Goal: Navigation & Orientation: Find specific page/section

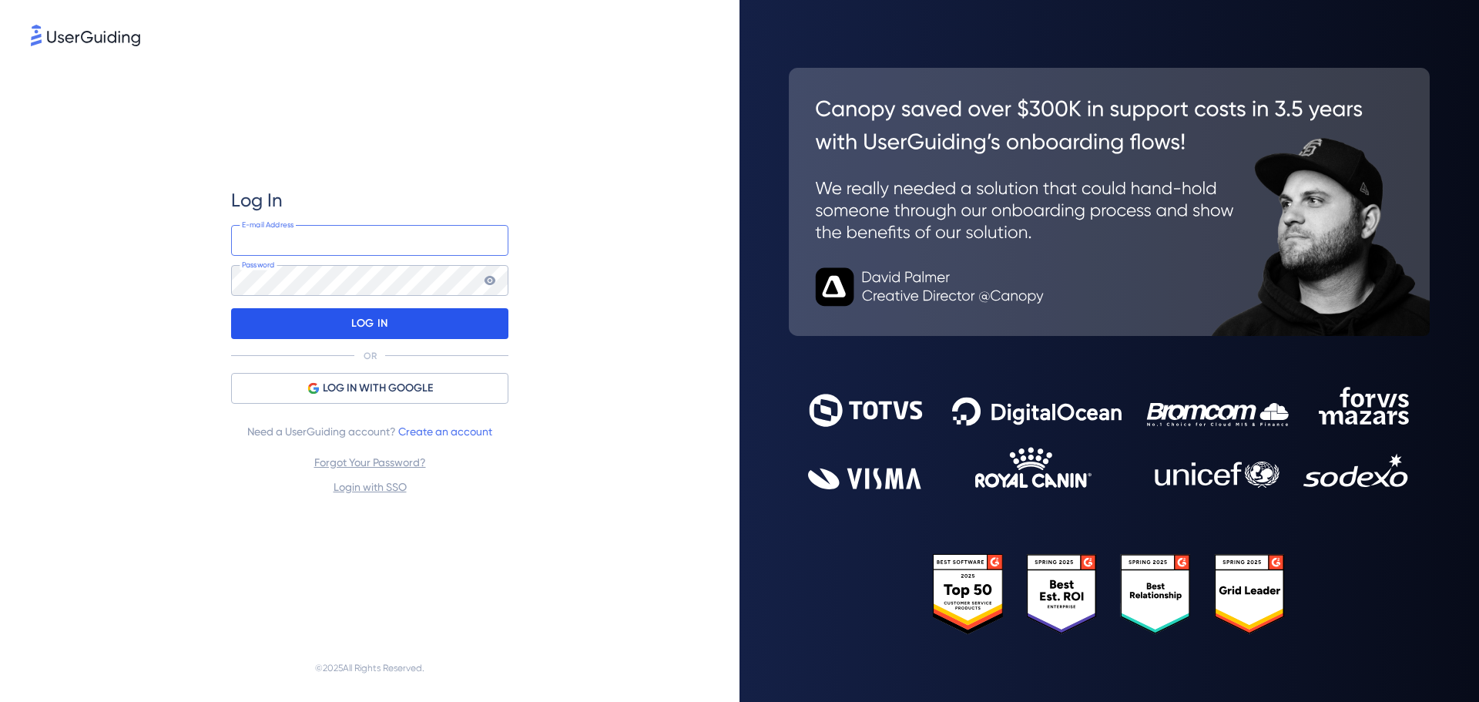
type input "[EMAIL_ADDRESS][DOMAIN_NAME]"
click at [354, 331] on p "LOG IN" at bounding box center [369, 323] width 36 height 25
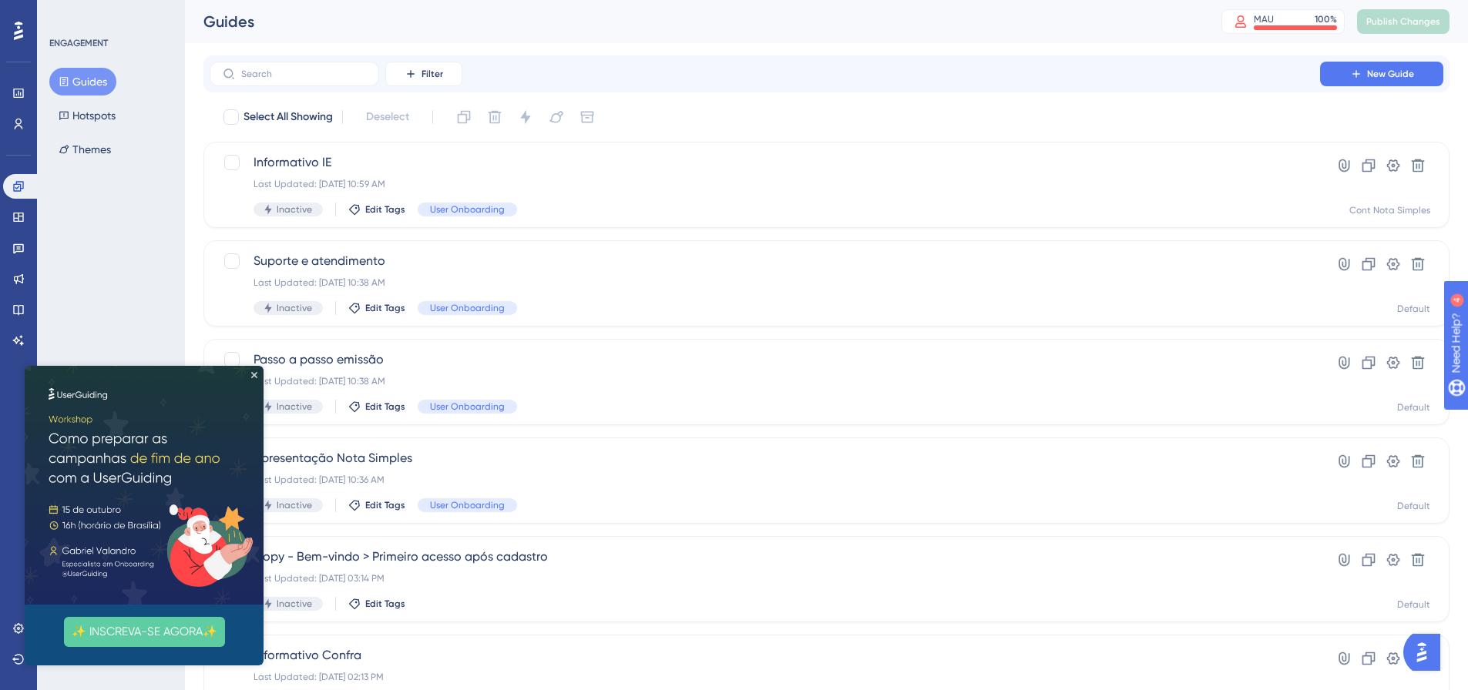
click at [18, 29] on icon at bounding box center [18, 31] width 9 height 18
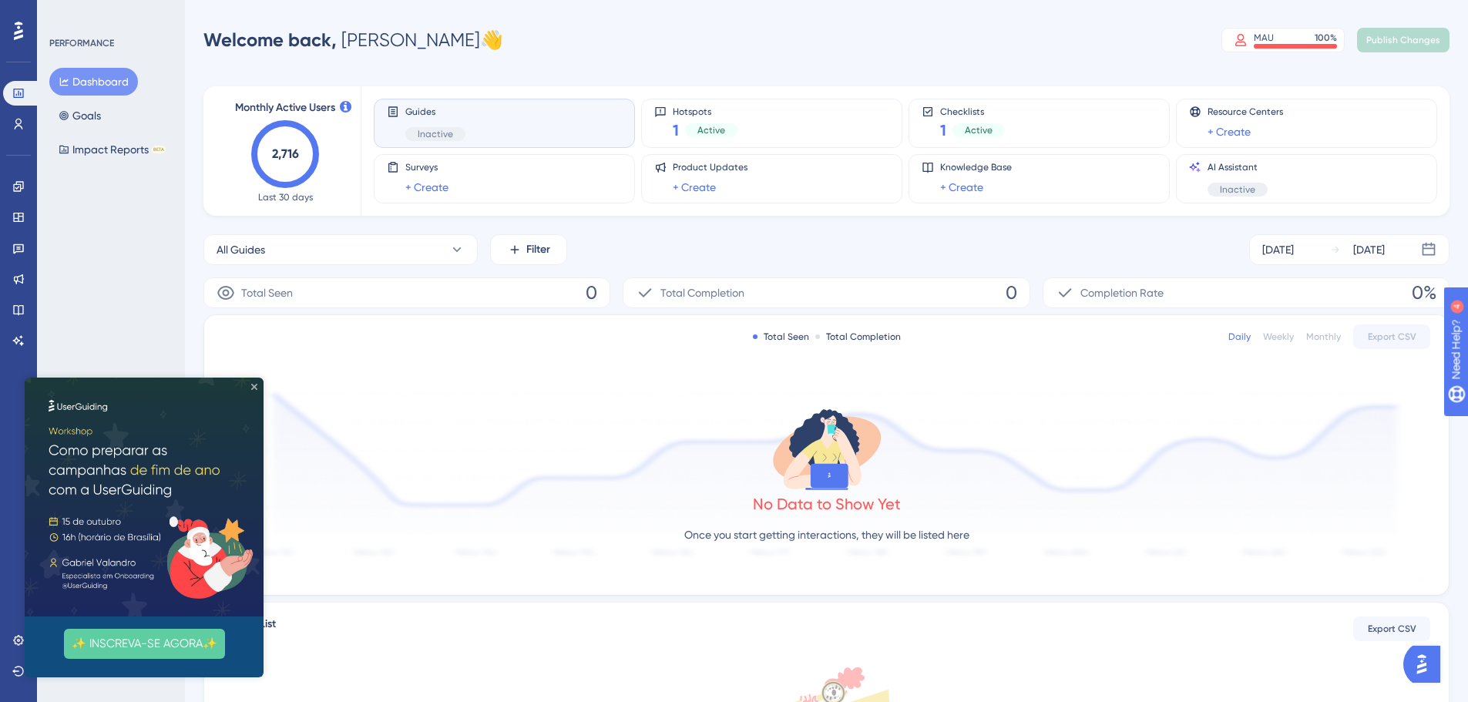
click at [254, 388] on icon "Close Preview" at bounding box center [254, 387] width 6 height 6
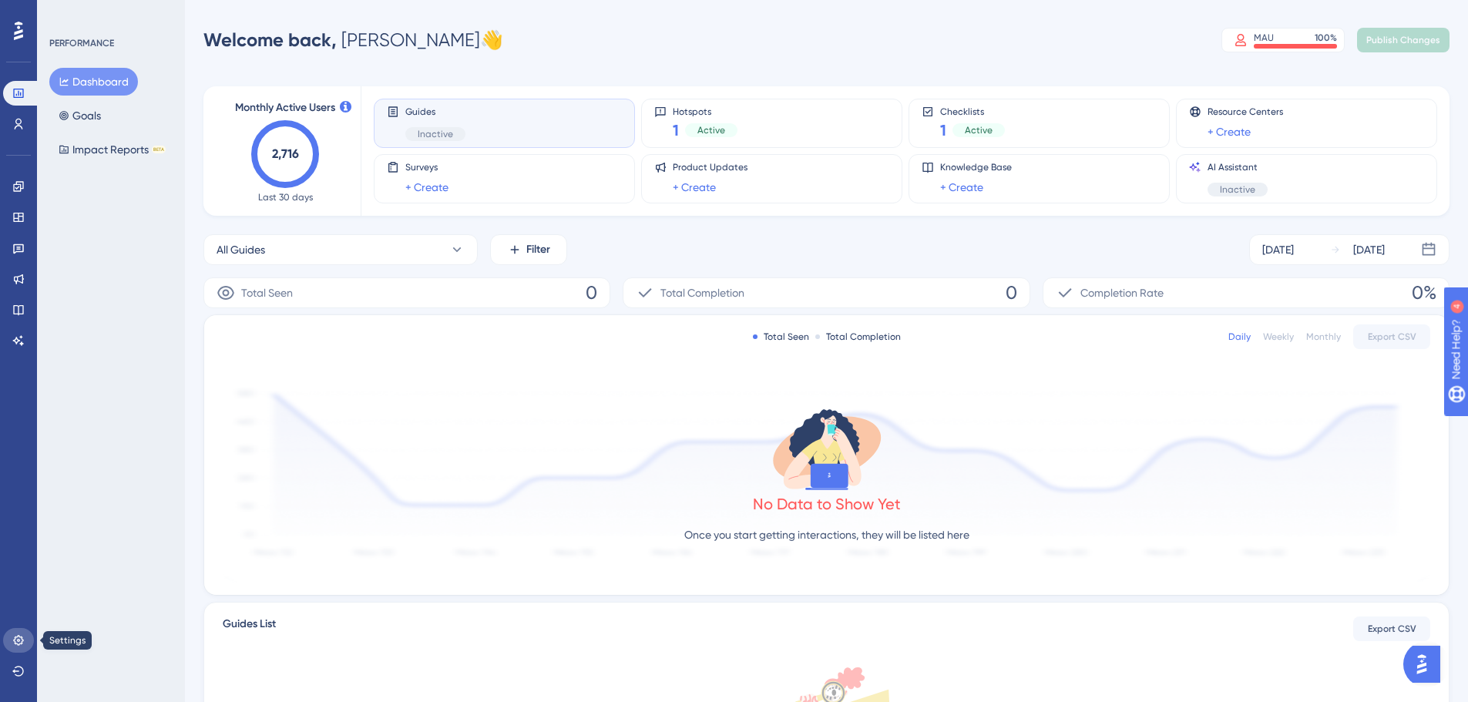
click at [20, 643] on icon at bounding box center [18, 640] width 12 height 12
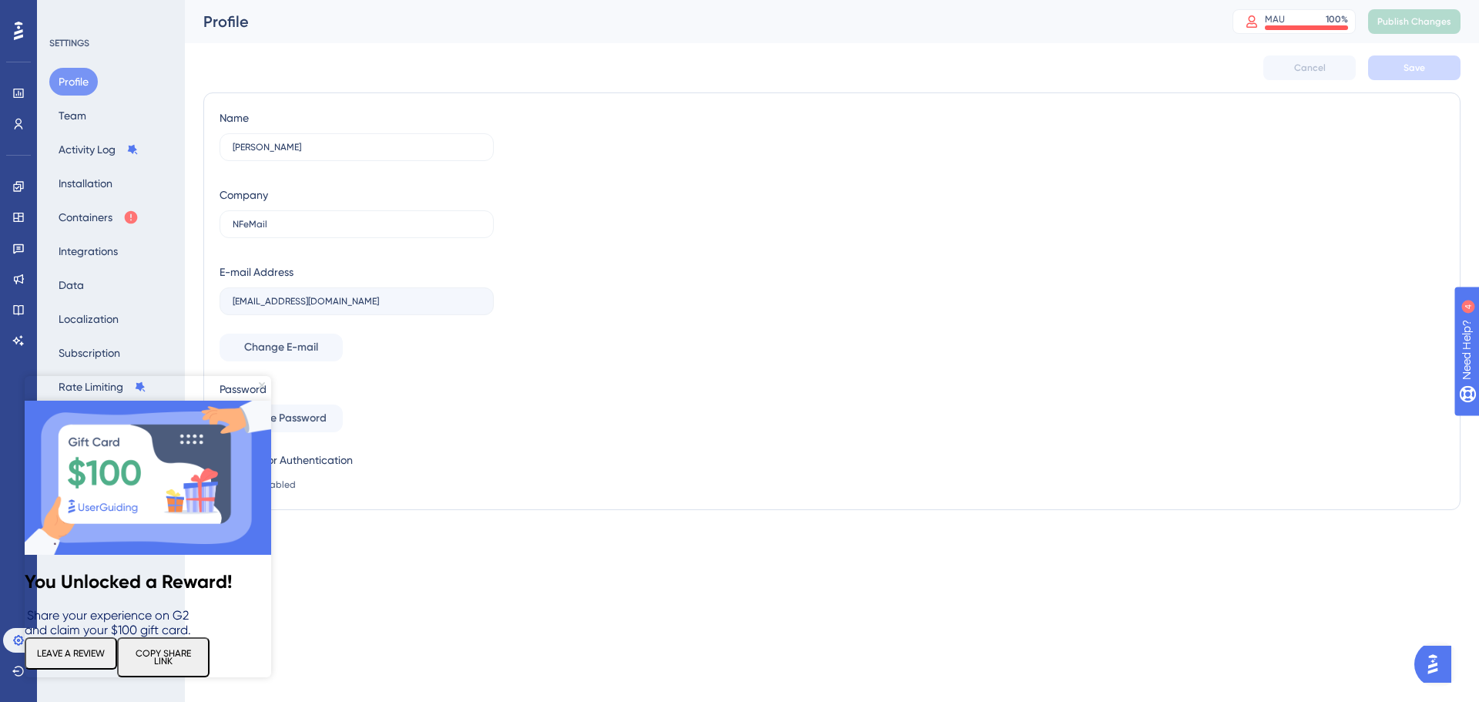
click at [260, 384] on icon "Close Preview" at bounding box center [262, 385] width 6 height 6
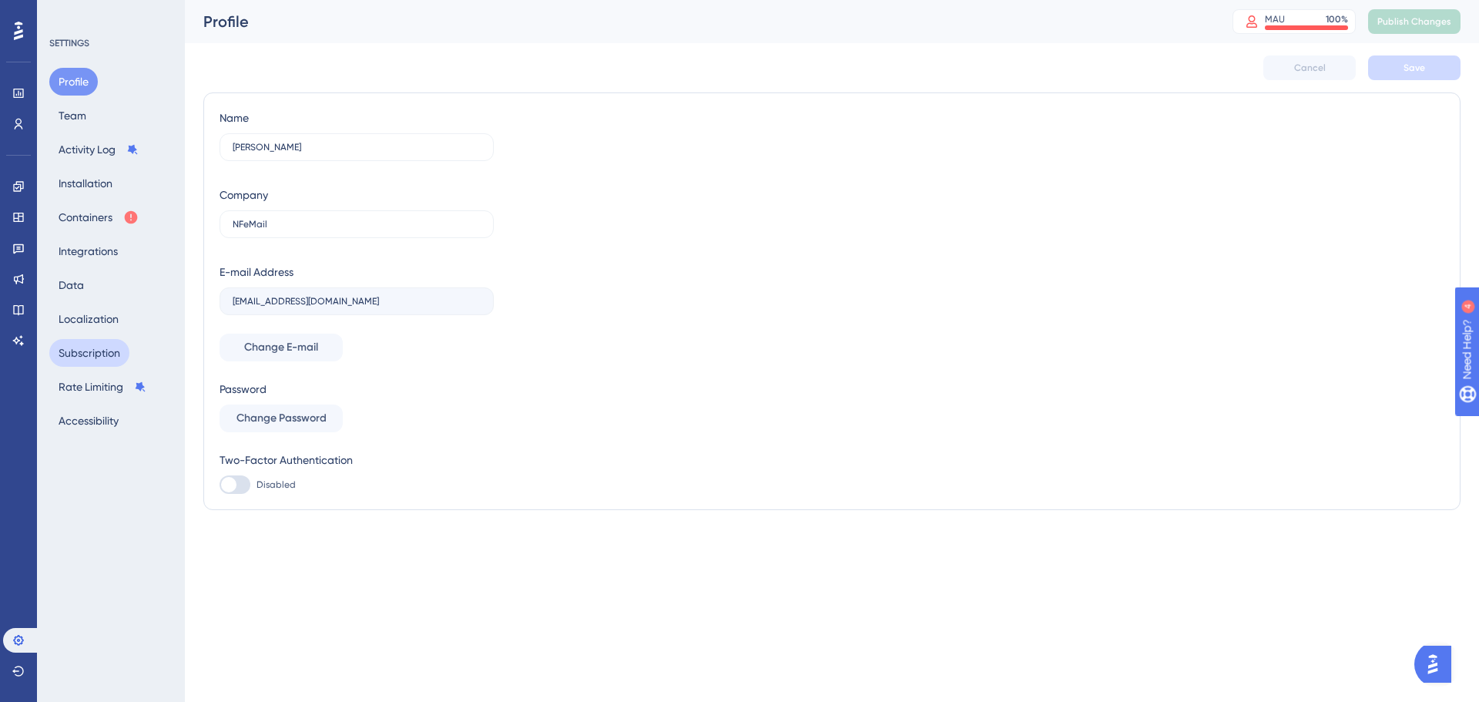
click at [80, 354] on button "Subscription" at bounding box center [89, 353] width 80 height 28
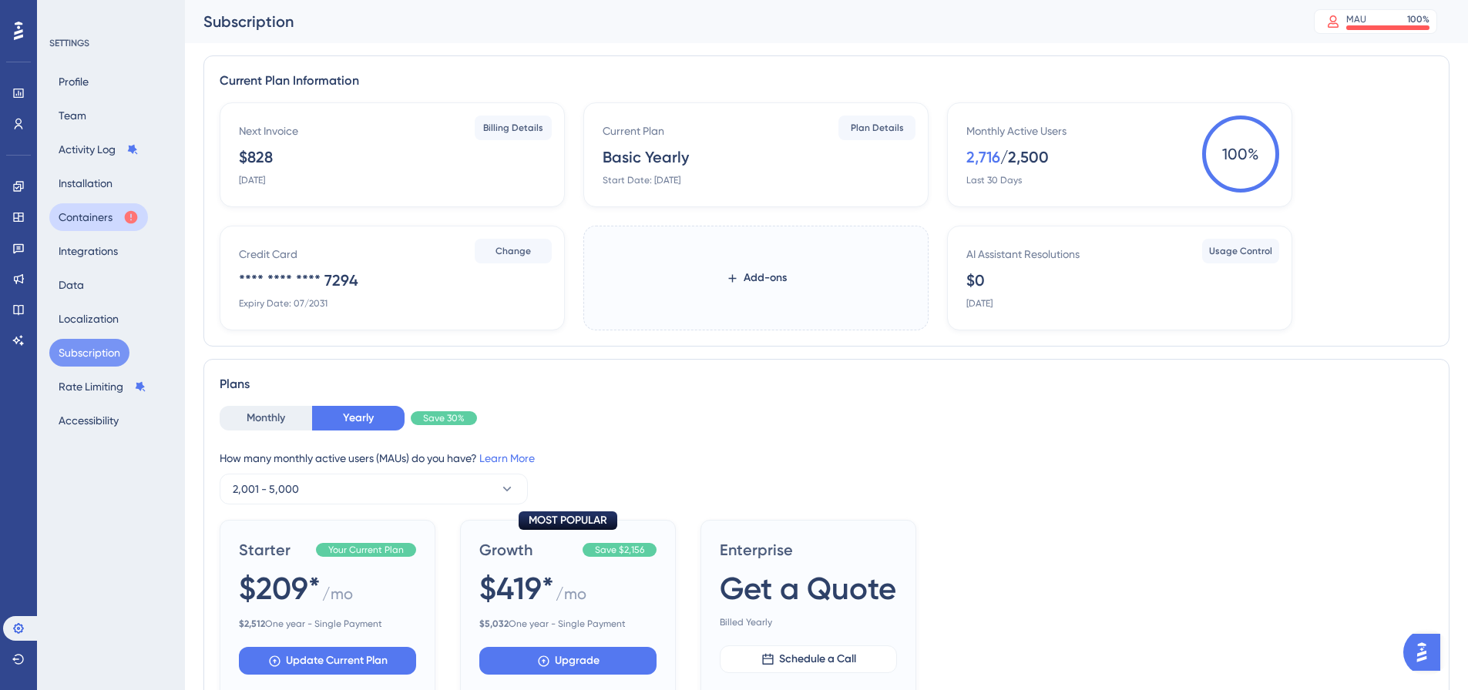
click at [117, 221] on button "Containers" at bounding box center [98, 217] width 99 height 28
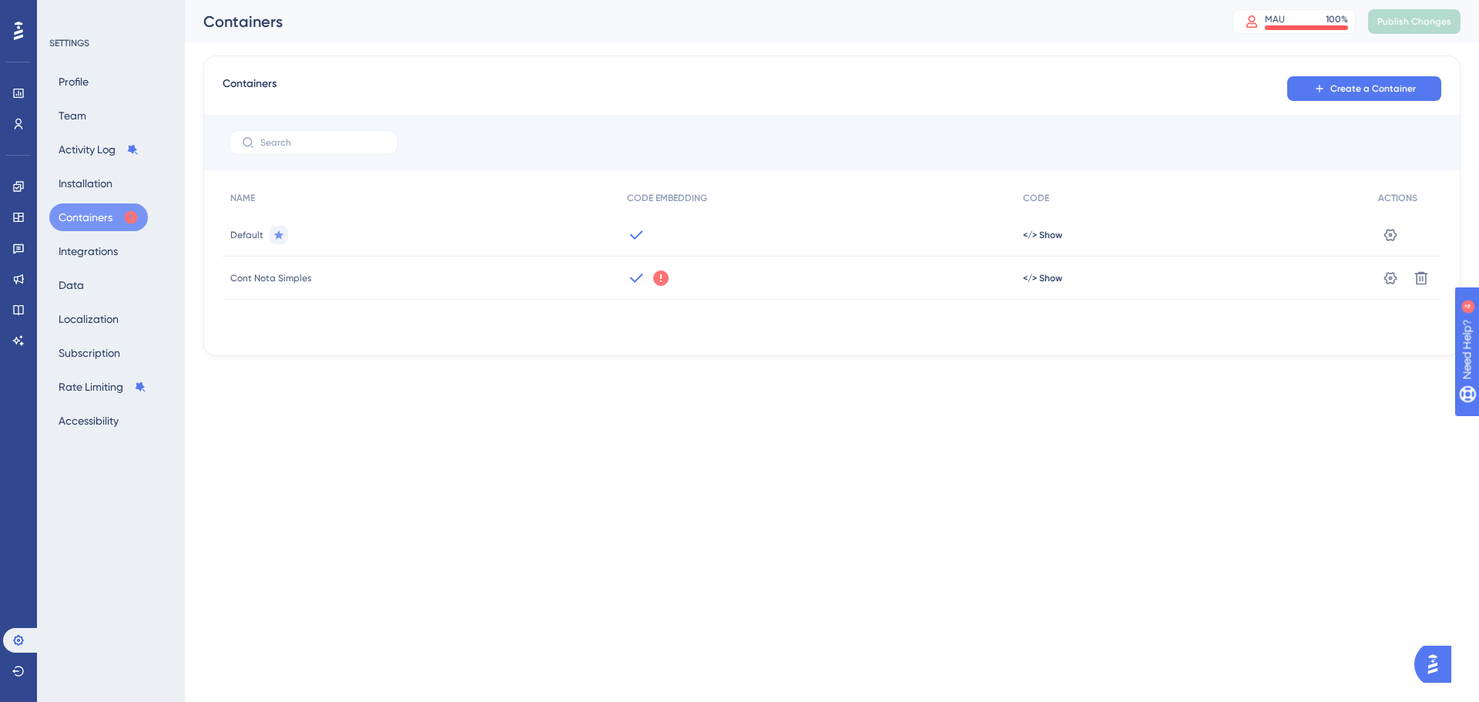
click at [660, 278] on icon at bounding box center [661, 278] width 18 height 18
click at [632, 389] on div "Performance Users Engagement Widgets Feedback Product Updates Knowledge Base AI…" at bounding box center [739, 202] width 1479 height 405
click at [660, 279] on icon at bounding box center [660, 277] width 15 height 15
click at [605, 0] on html "Performance Users Engagement Widgets Feedback Product Updates Knowledge Base AI…" at bounding box center [739, 0] width 1479 height 0
click at [81, 180] on button "Installation" at bounding box center [85, 184] width 72 height 28
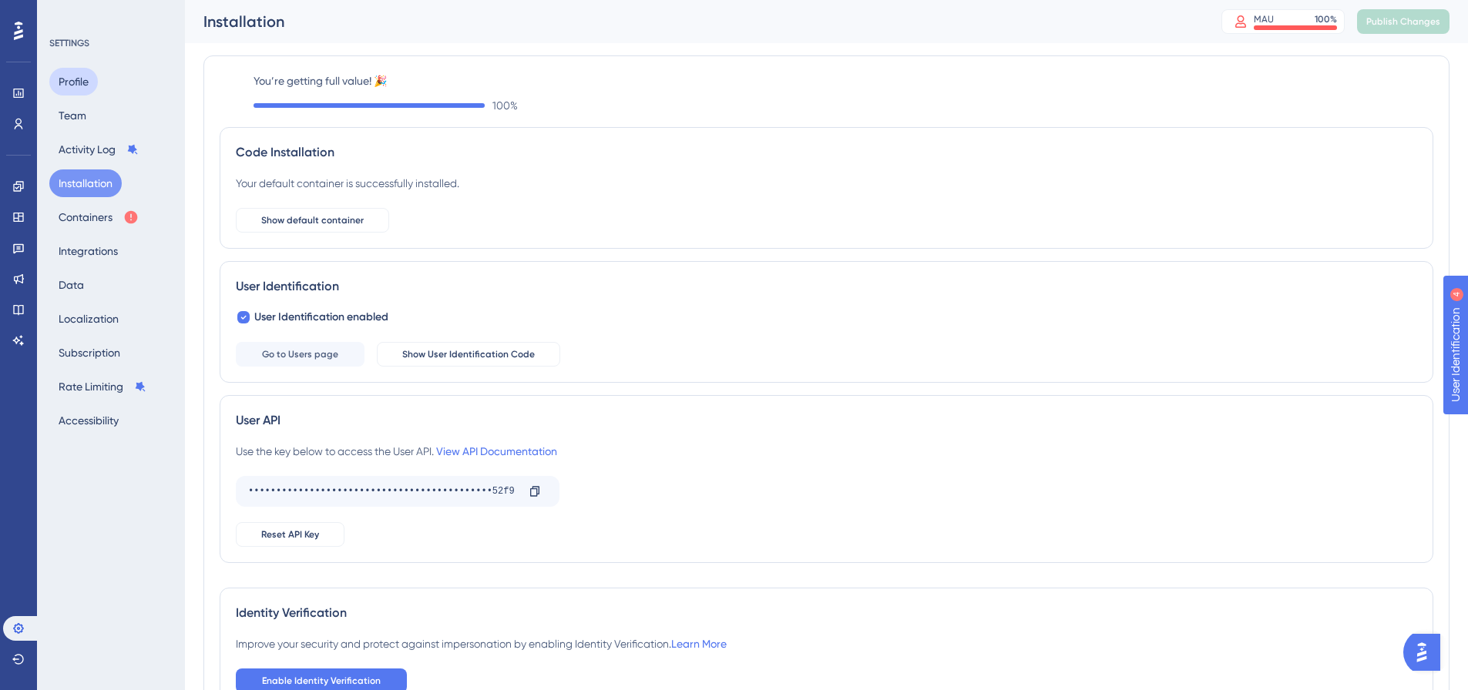
click at [79, 79] on button "Profile" at bounding box center [73, 82] width 49 height 28
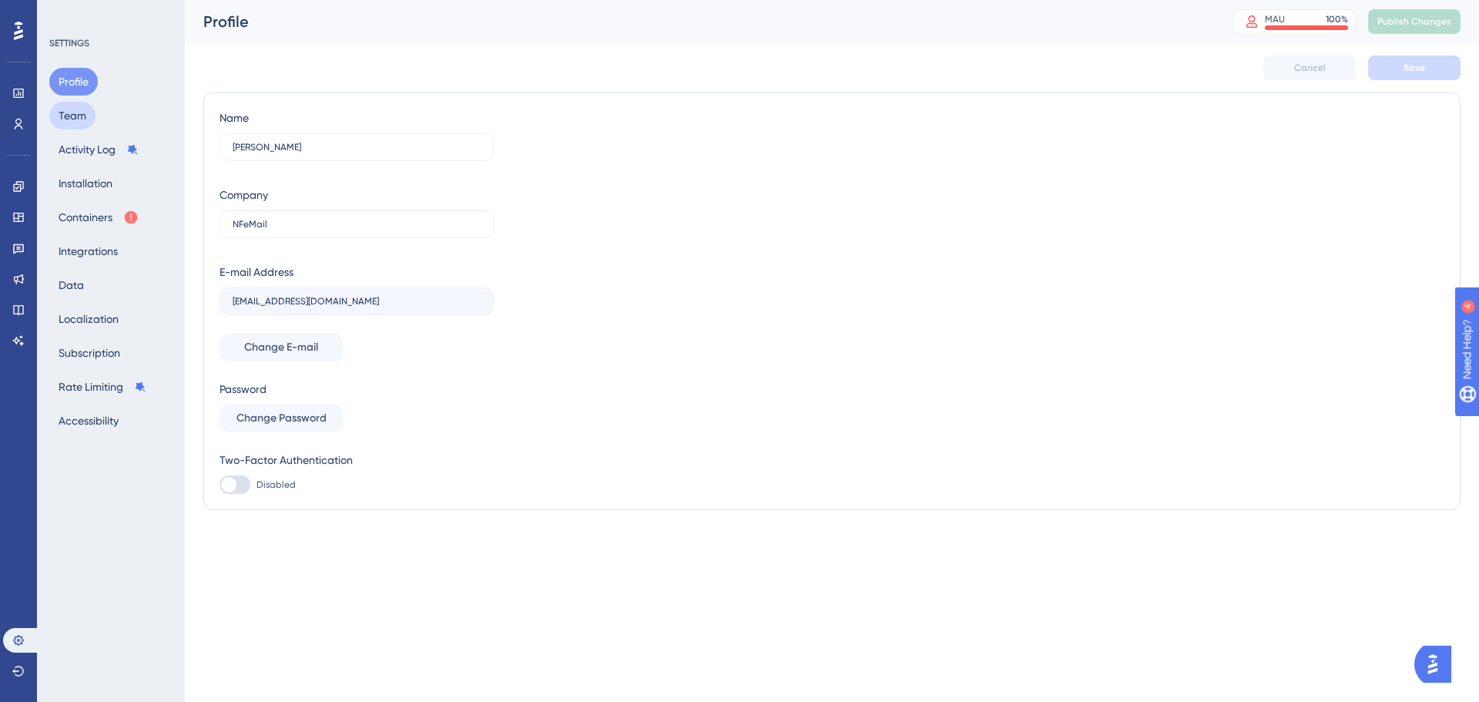
click at [91, 109] on button "Team" at bounding box center [72, 116] width 46 height 28
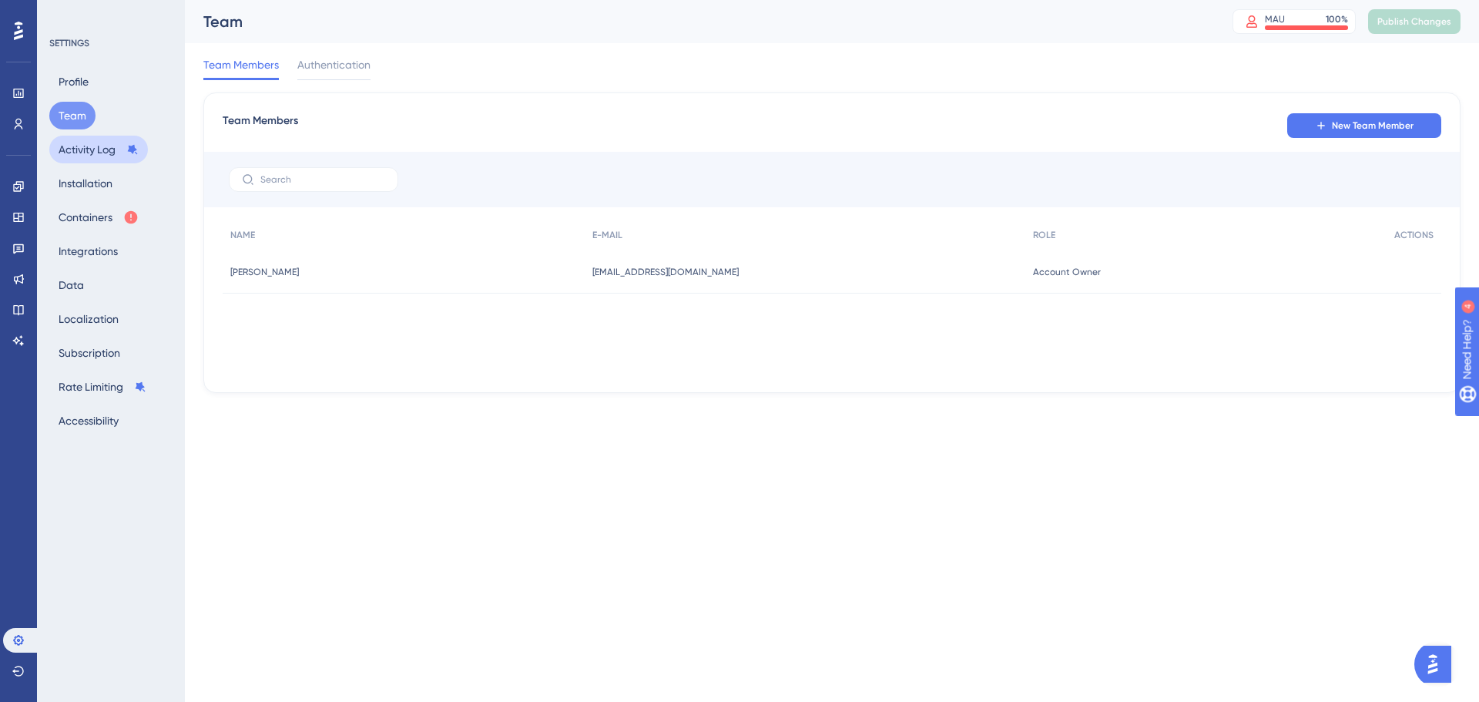
click at [87, 156] on button "Activity Log" at bounding box center [98, 150] width 99 height 28
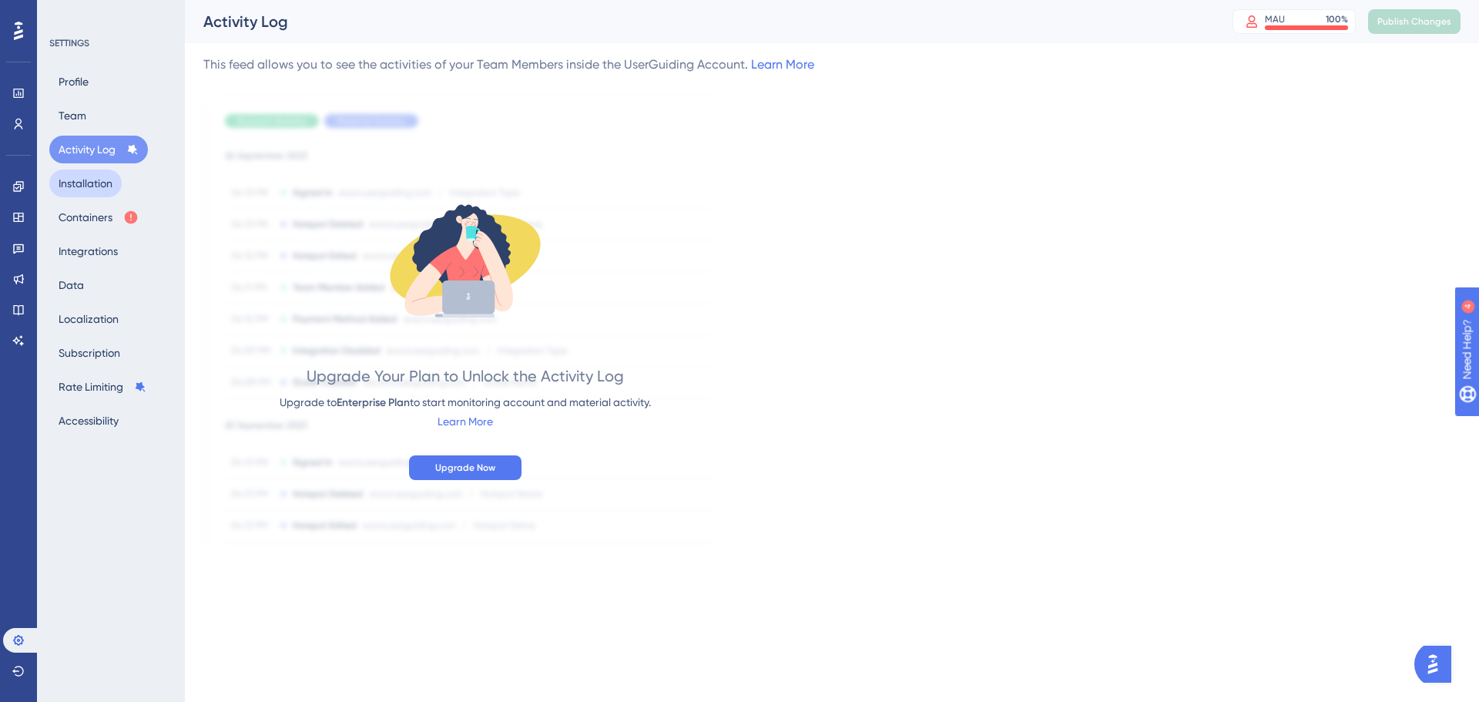
click at [68, 182] on button "Installation" at bounding box center [85, 184] width 72 height 28
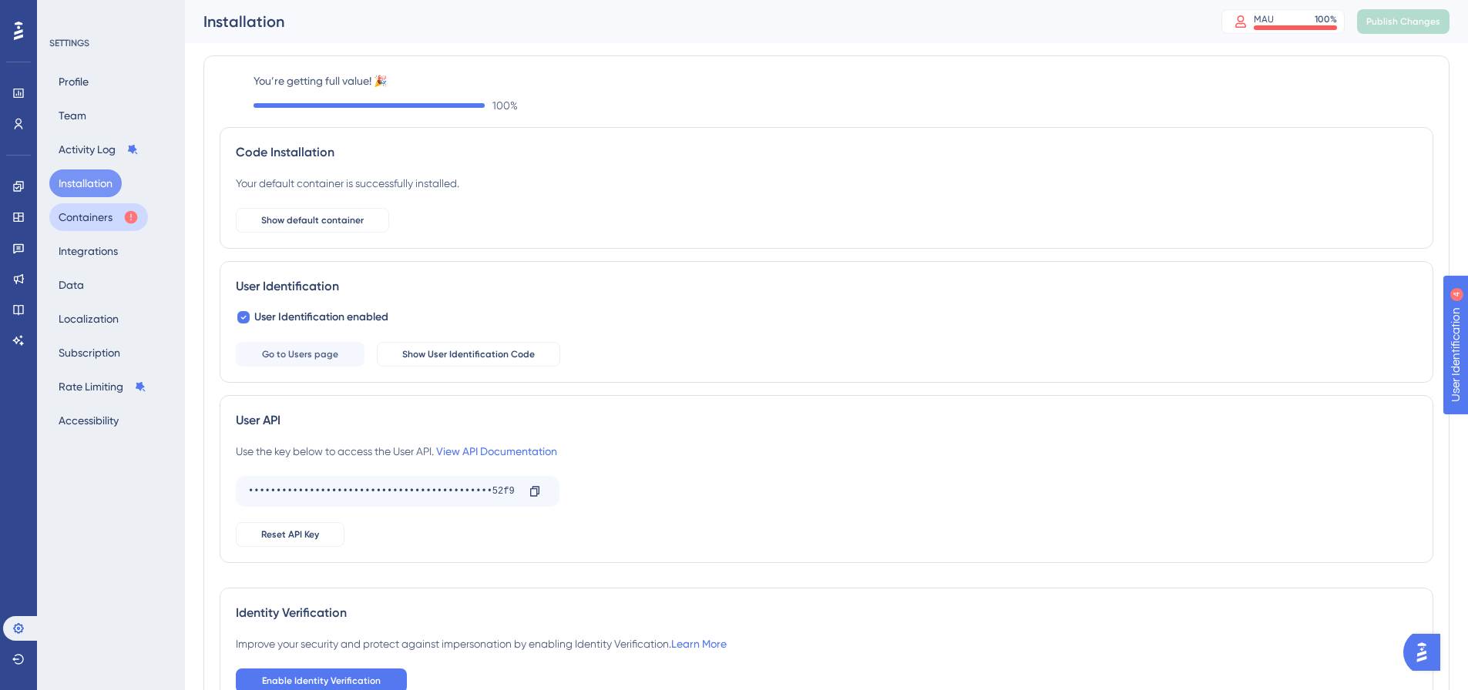
click at [93, 216] on button "Containers" at bounding box center [98, 217] width 99 height 28
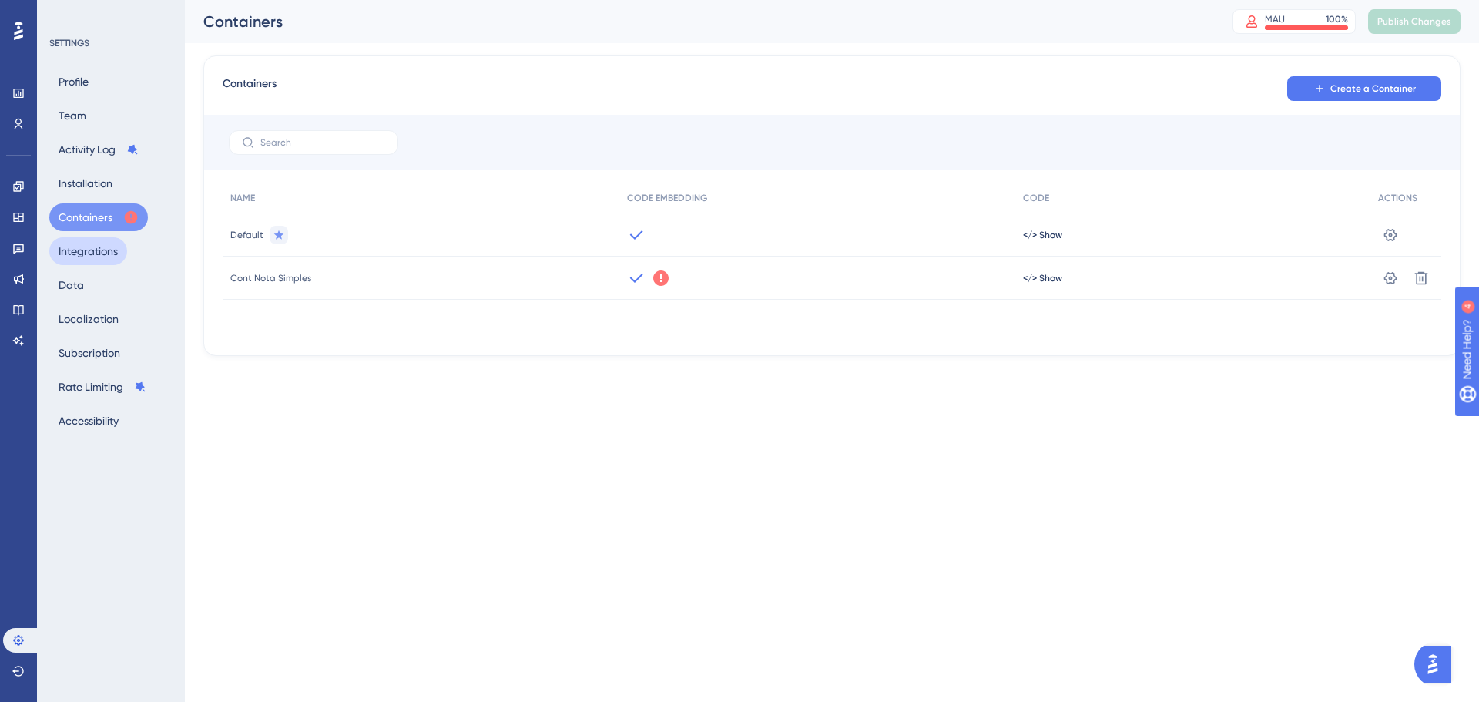
click at [59, 254] on button "Integrations" at bounding box center [88, 251] width 78 height 28
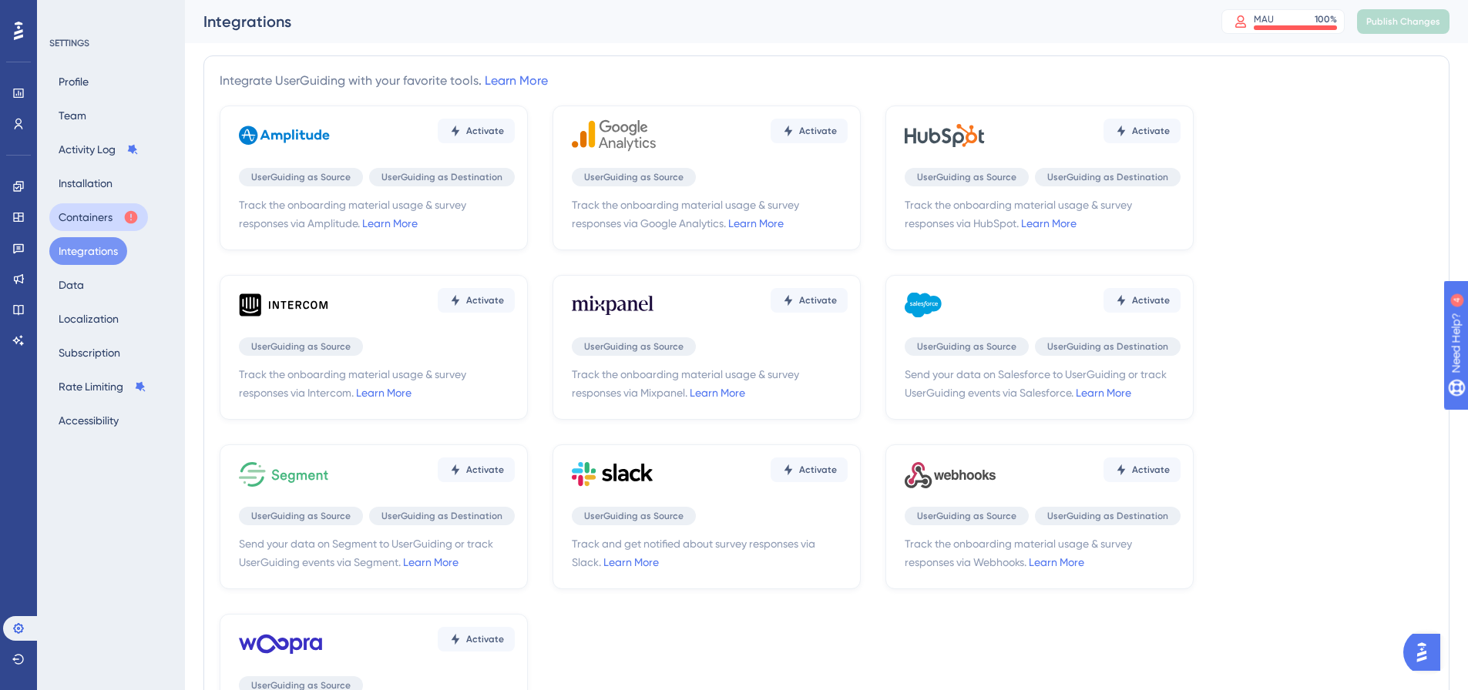
click at [92, 214] on button "Containers" at bounding box center [98, 217] width 99 height 28
